Goal: Information Seeking & Learning: Compare options

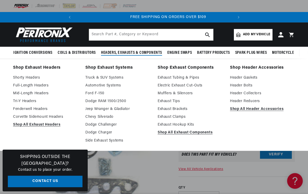
scroll to position [0, 158]
click at [45, 87] on link "Full-Length Headers" at bounding box center [45, 85] width 65 height 6
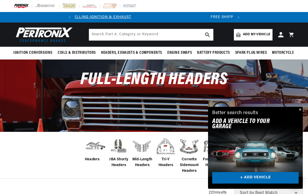
click at [293, 111] on div "Better search results Add A VEHICLE to your garage + ADD VEHICLE" at bounding box center [255, 118] width 95 height 23
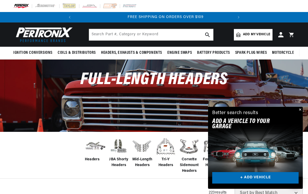
scroll to position [0, 158]
click at [296, 111] on button "Close" at bounding box center [299, 110] width 6 height 6
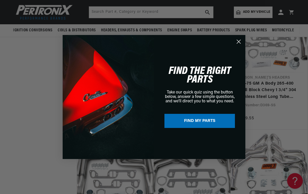
click at [239, 44] on icon "Close dialog" at bounding box center [239, 42] width 4 height 4
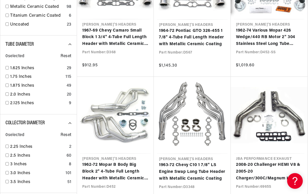
click at [7, 103] on input "checkbox" at bounding box center [6, 102] width 3 height 3
checkbox input "true"
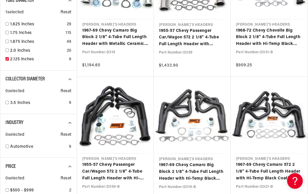
click at [8, 48] on input "checkbox" at bounding box center [6, 49] width 3 height 3
checkbox input "true"
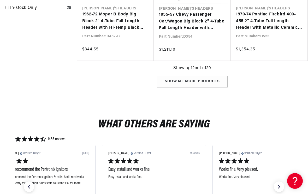
click at [204, 83] on div "Show me more products" at bounding box center [192, 82] width 71 height 12
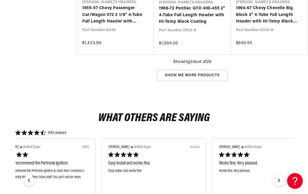
click at [197, 75] on div "Show me more products" at bounding box center [192, 76] width 71 height 12
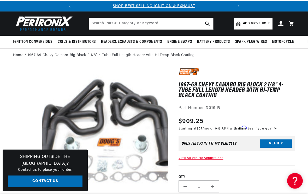
scroll to position [0, 61]
